Goal: Find specific page/section: Find specific page/section

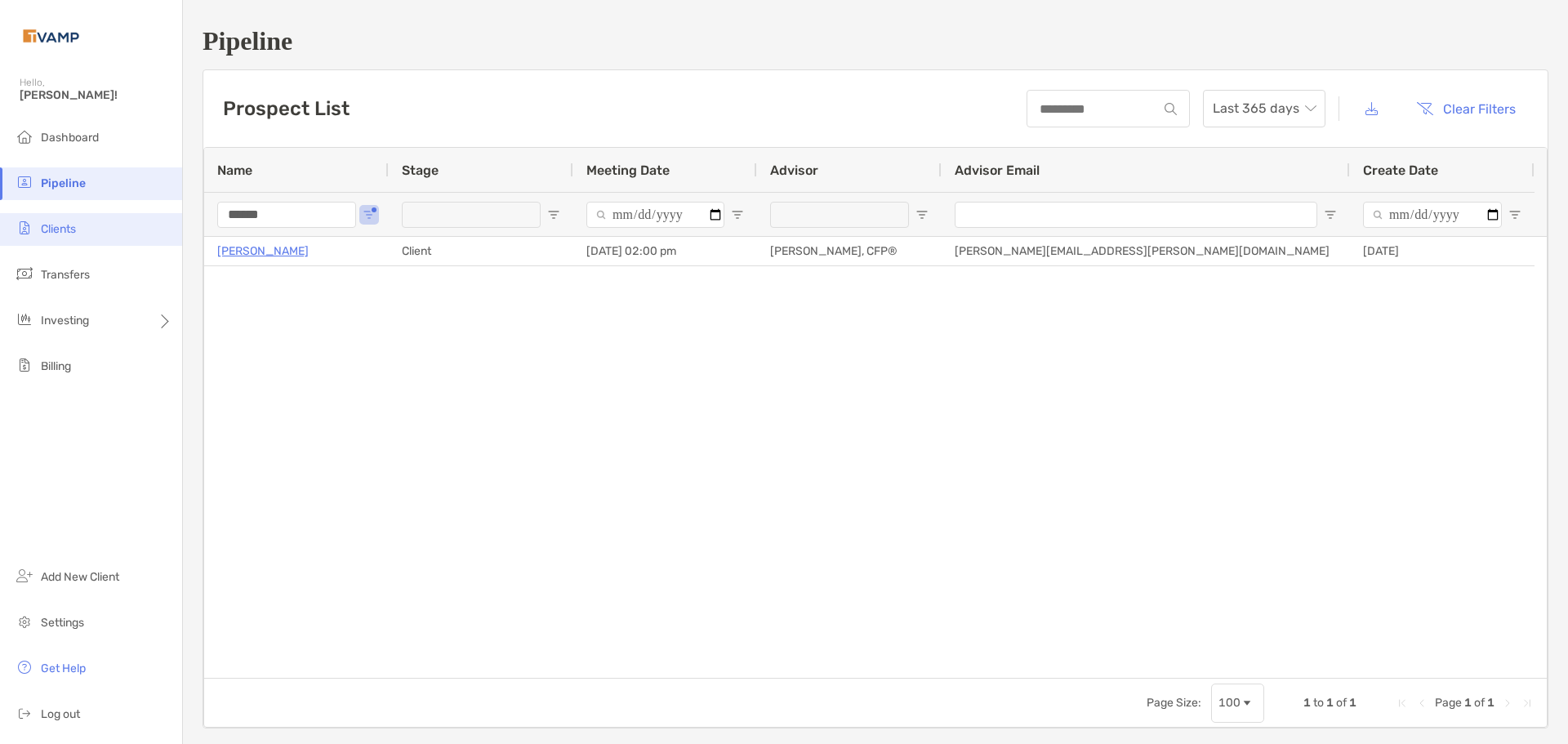
drag, startPoint x: 316, startPoint y: 216, endPoint x: 0, endPoint y: 213, distance: 316.1
click at [0, 213] on div "Pipeline Hello, Jacob! Dashboard Pipeline Clients Transfers Investing Billing A…" at bounding box center [784, 372] width 1568 height 744
click at [400, 328] on div "Danielle Barnas Client 06/19/2025 - 02:00 pm Melissa Mijares, CFP® melissa.mija…" at bounding box center [875, 457] width 1343 height 441
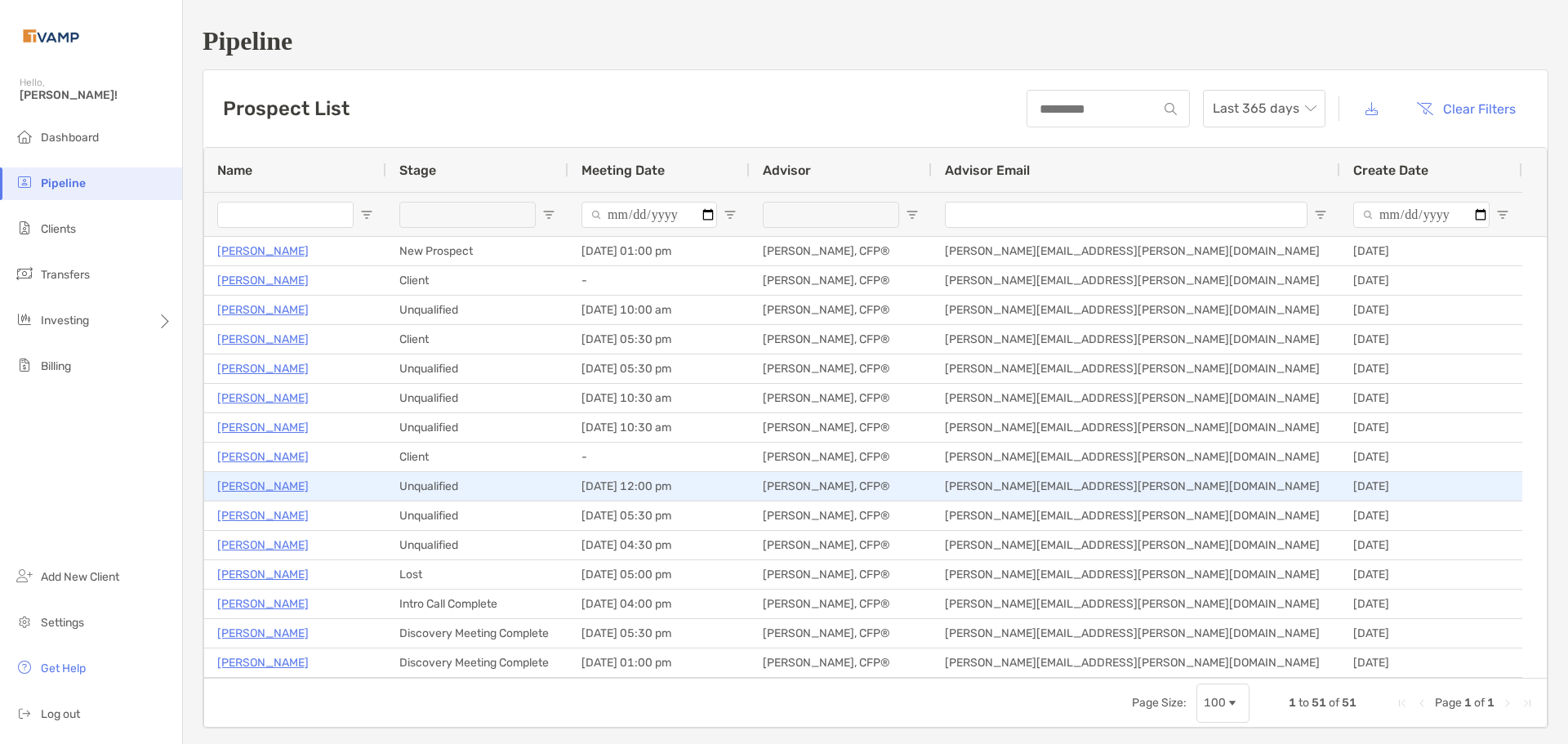
click at [279, 483] on p "[PERSON_NAME]" at bounding box center [262, 486] width 91 height 20
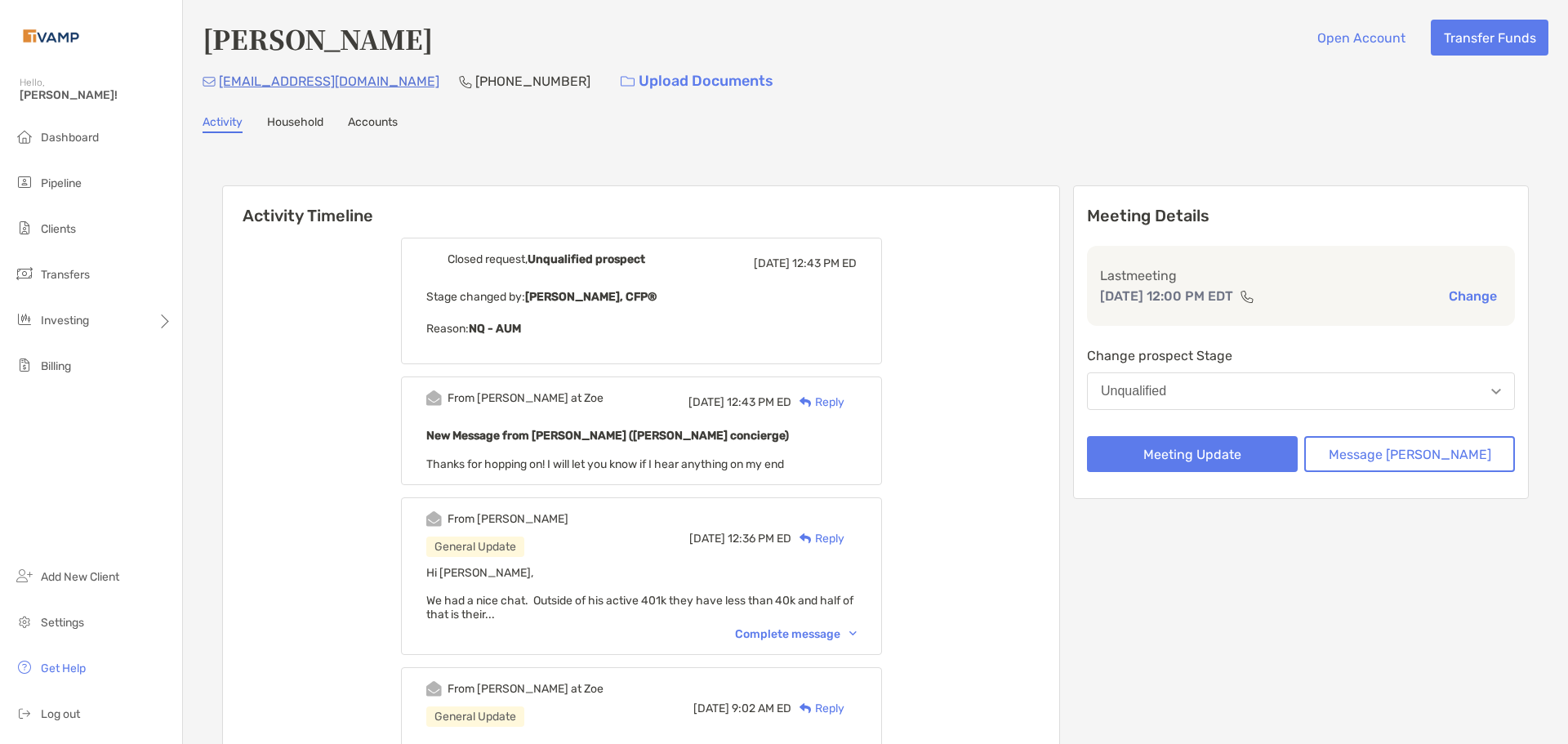
click at [792, 640] on div "Complete message" at bounding box center [796, 634] width 122 height 14
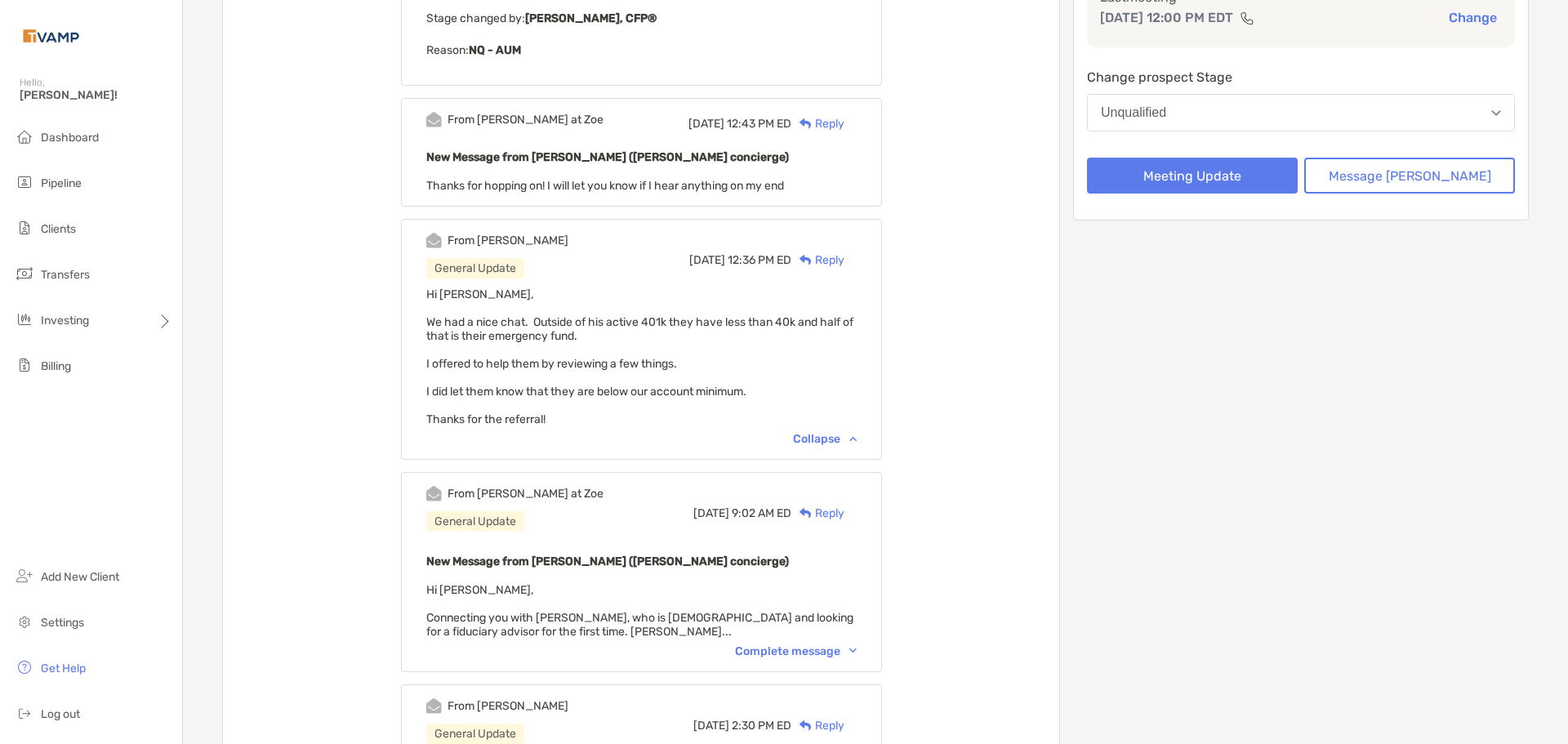
scroll to position [408, 0]
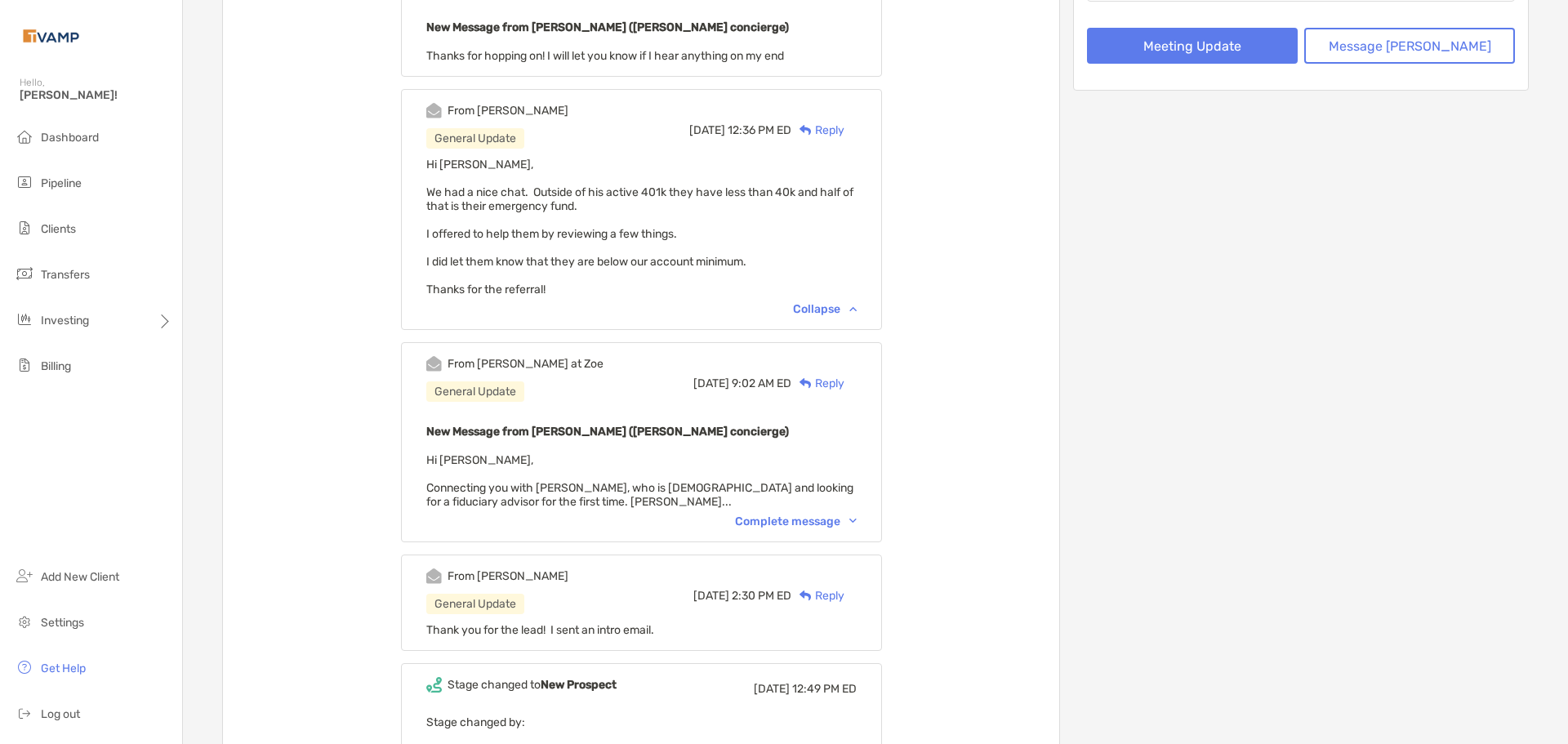
click at [798, 511] on div "From [PERSON_NAME] at [PERSON_NAME] General Update [DATE] 9:02 AM ED Reply New …" at bounding box center [641, 442] width 481 height 200
click at [806, 527] on div "Complete message" at bounding box center [796, 522] width 122 height 14
